Goal: Information Seeking & Learning: Learn about a topic

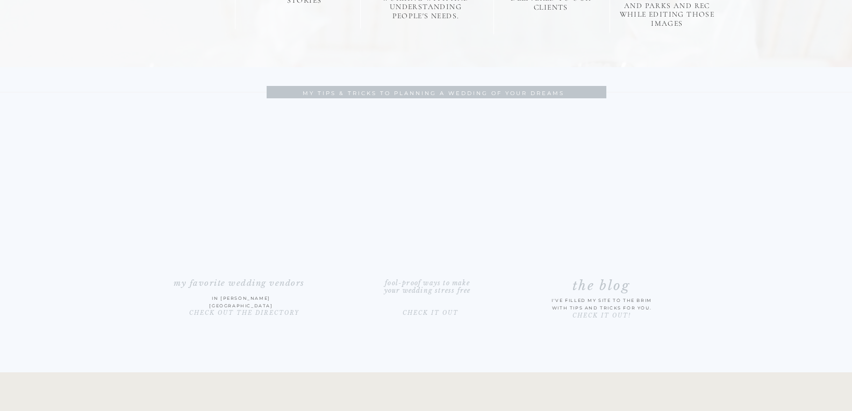
scroll to position [1667, 0]
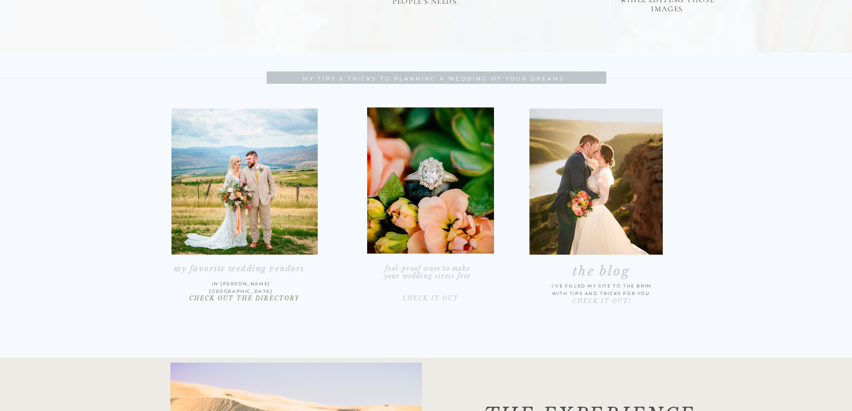
click at [262, 298] on p "CHECK OUT THE DIRECTORY" at bounding box center [245, 302] width 146 height 13
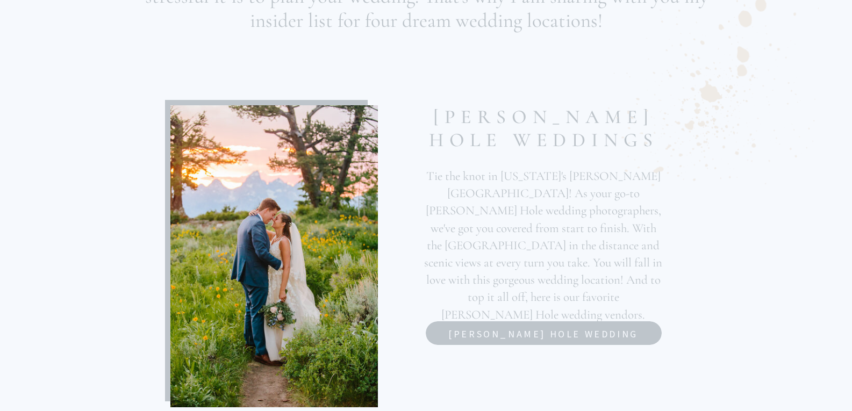
scroll to position [484, 0]
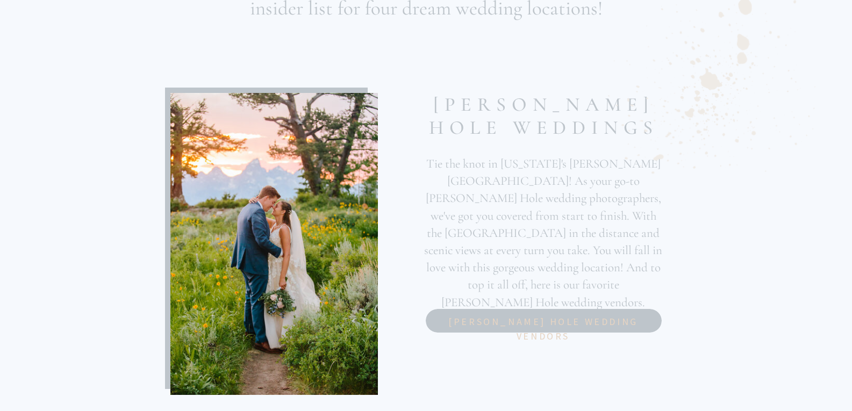
click at [451, 315] on nav "[PERSON_NAME] hole wedding vendors" at bounding box center [543, 321] width 204 height 12
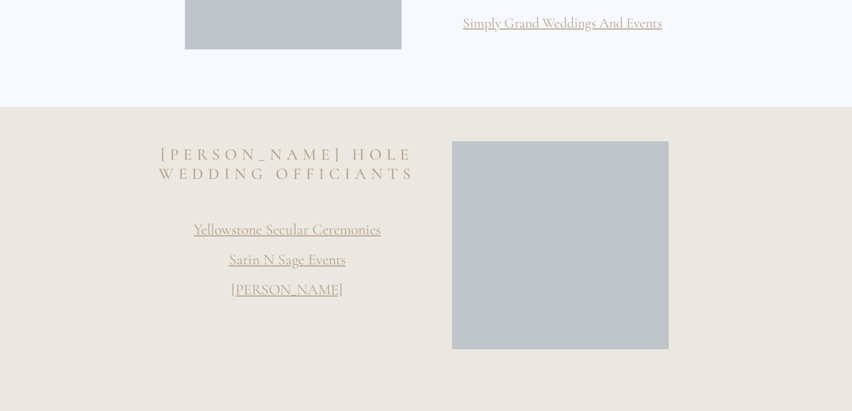
scroll to position [753, 0]
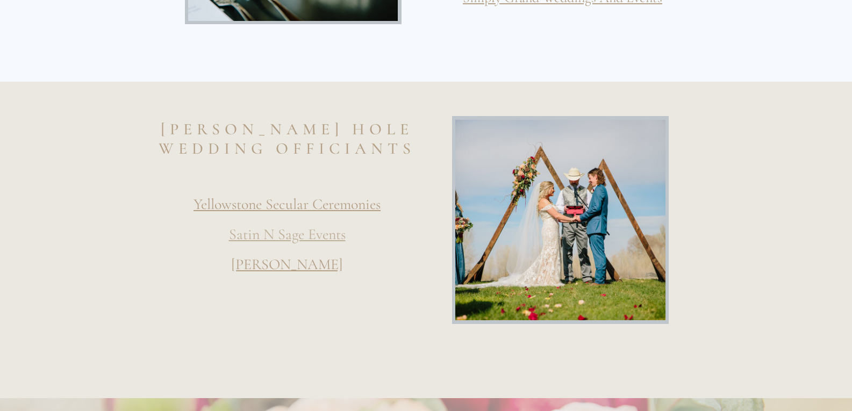
click at [313, 239] on link "Satin N Sage Events" at bounding box center [287, 234] width 117 height 18
click at [303, 202] on link "Yellowstone Secular Ceremonies" at bounding box center [287, 204] width 187 height 18
click at [312, 265] on link "Cindy Dahlin" at bounding box center [287, 264] width 112 height 18
click at [296, 204] on link "Yellowstone Secular Ceremonies" at bounding box center [287, 204] width 187 height 18
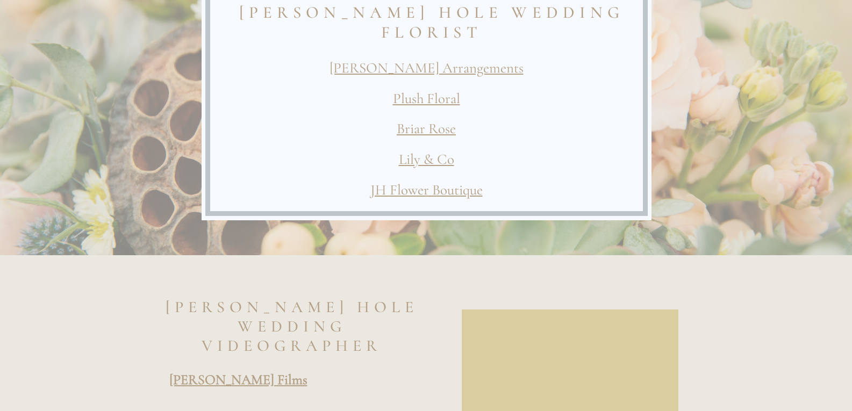
scroll to position [1183, 0]
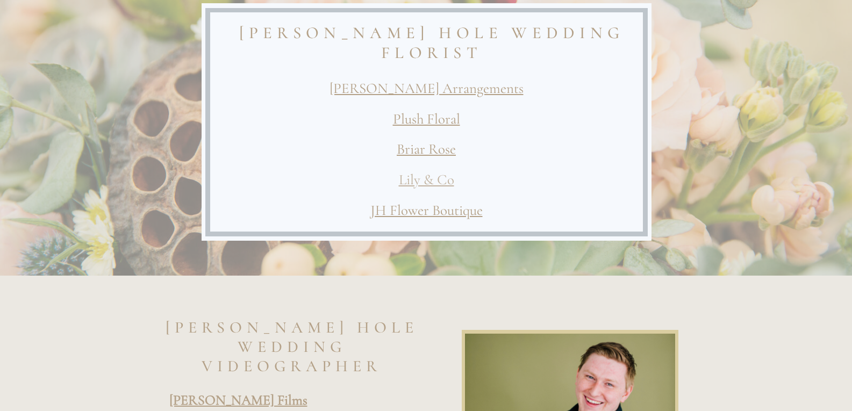
click at [427, 183] on link "Lily & Co" at bounding box center [426, 180] width 55 height 18
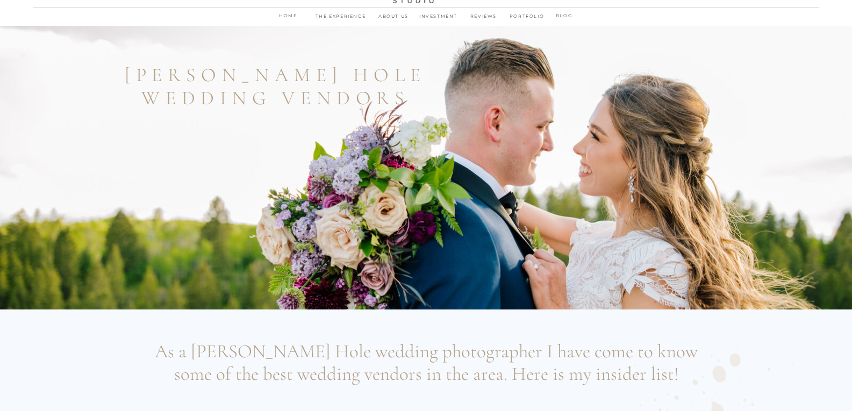
scroll to position [0, 0]
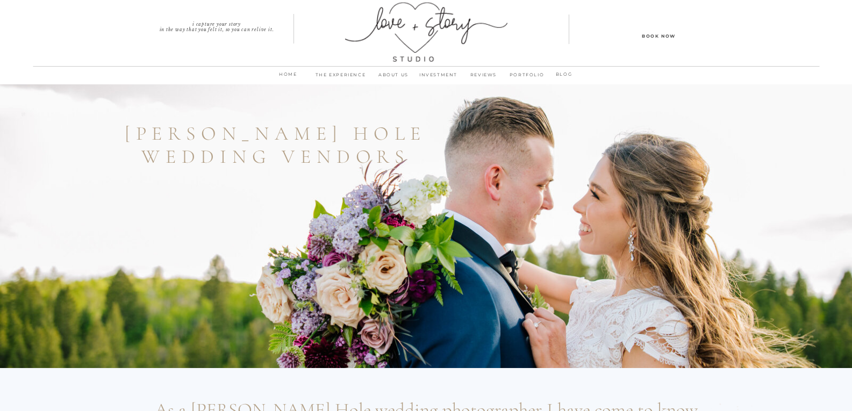
click at [429, 75] on p "INVESTMENT" at bounding box center [438, 77] width 45 height 15
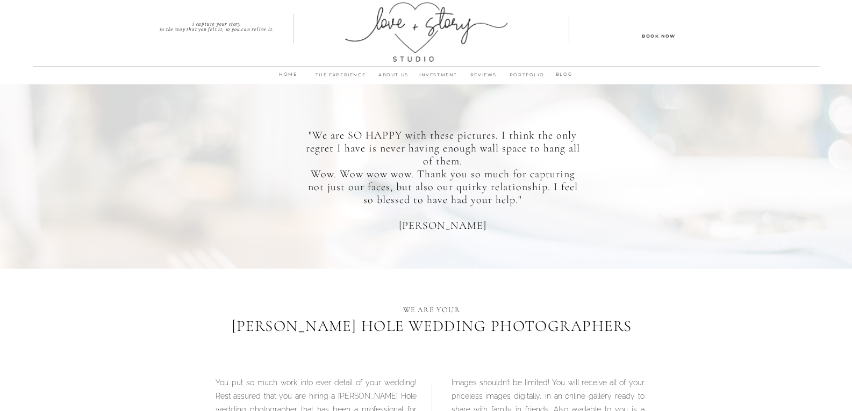
click at [525, 73] on p "PORTFOLIO" at bounding box center [527, 77] width 41 height 15
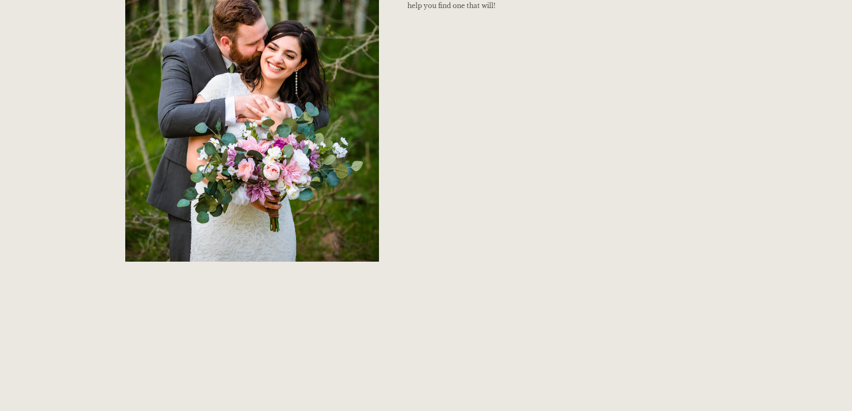
scroll to position [1506, 0]
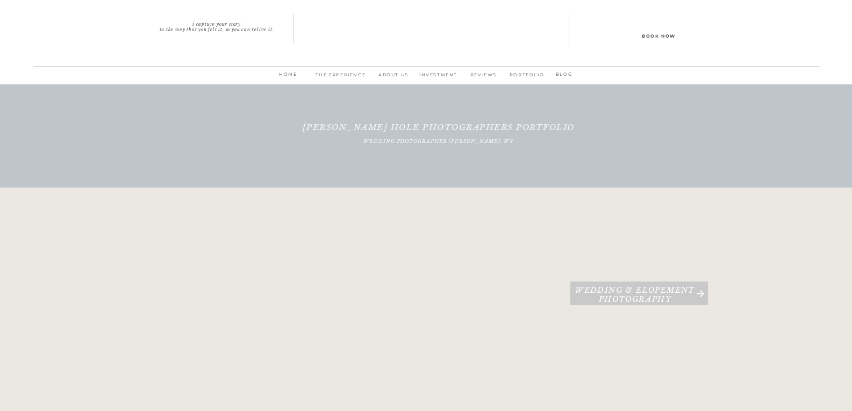
scroll to position [1506, 0]
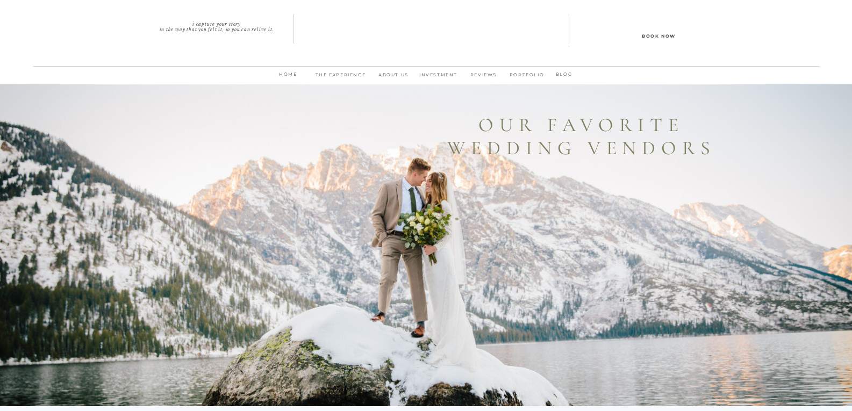
scroll to position [484, 0]
